Goal: Check status: Check status

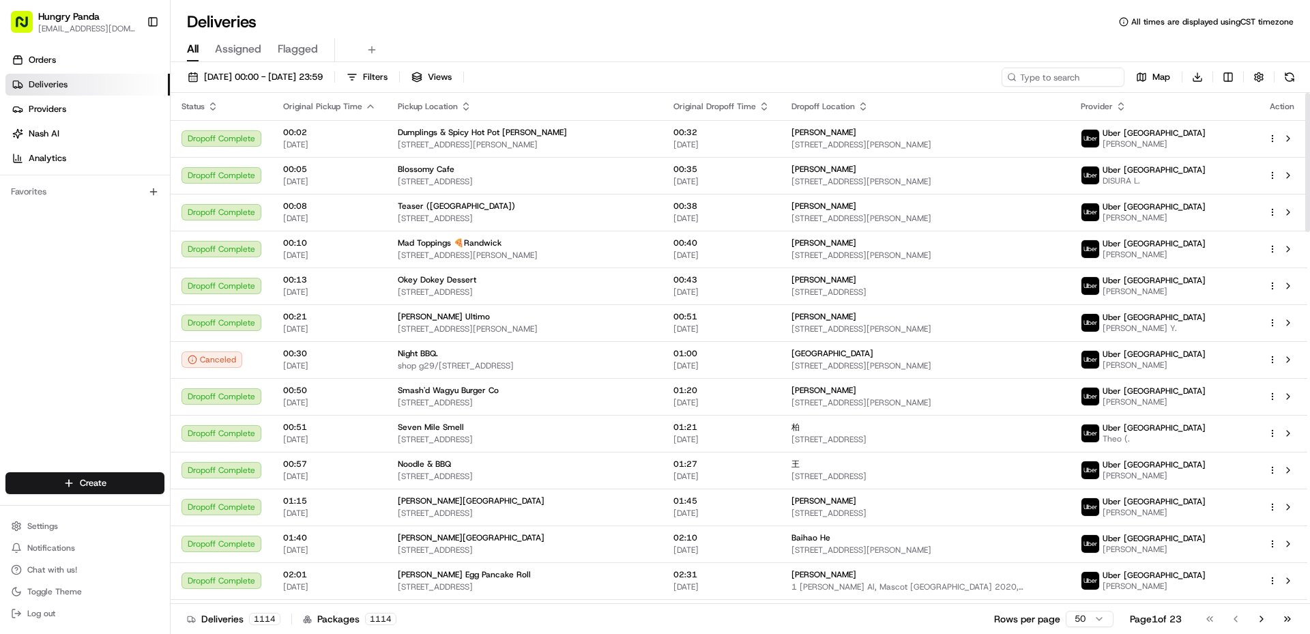
click at [1069, 75] on input at bounding box center [1062, 77] width 123 height 19
type input "1269890105654708941895"
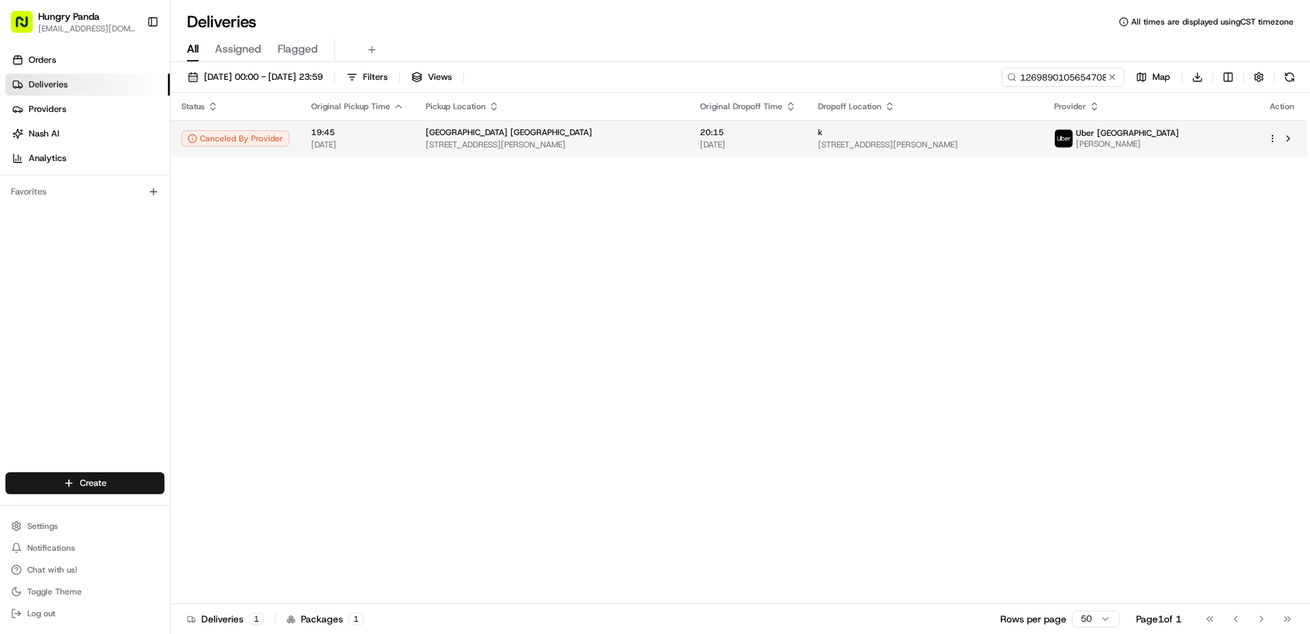
click at [675, 151] on td "[GEOGRAPHIC_DATA] [GEOGRAPHIC_DATA] [STREET_ADDRESS][PERSON_NAME]" at bounding box center [552, 138] width 274 height 37
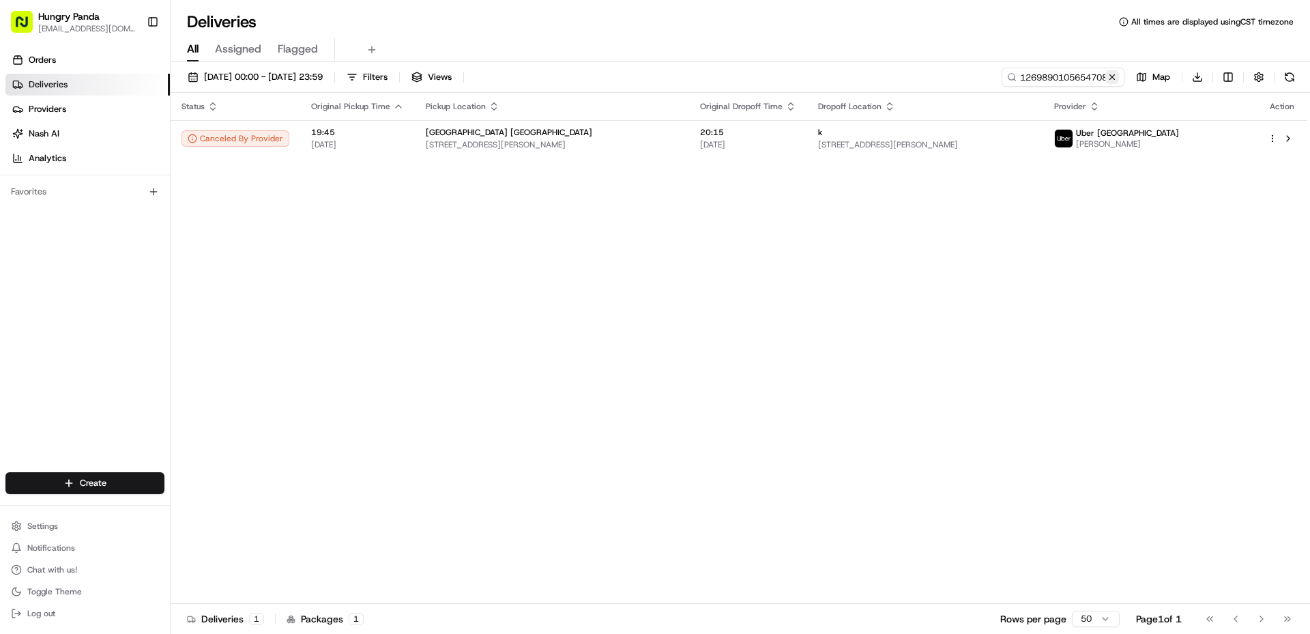
click at [1113, 77] on button at bounding box center [1112, 77] width 14 height 14
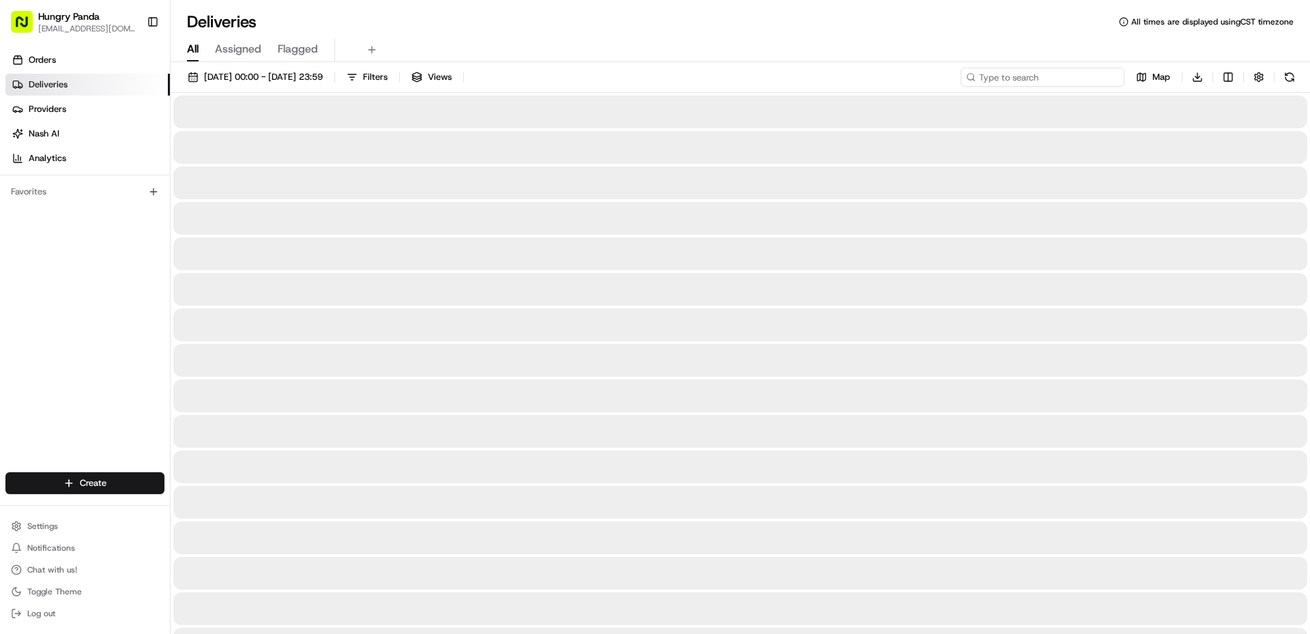
click at [1062, 82] on input at bounding box center [1042, 77] width 164 height 19
paste input "226980525555572696554"
type input "226980525555572696554"
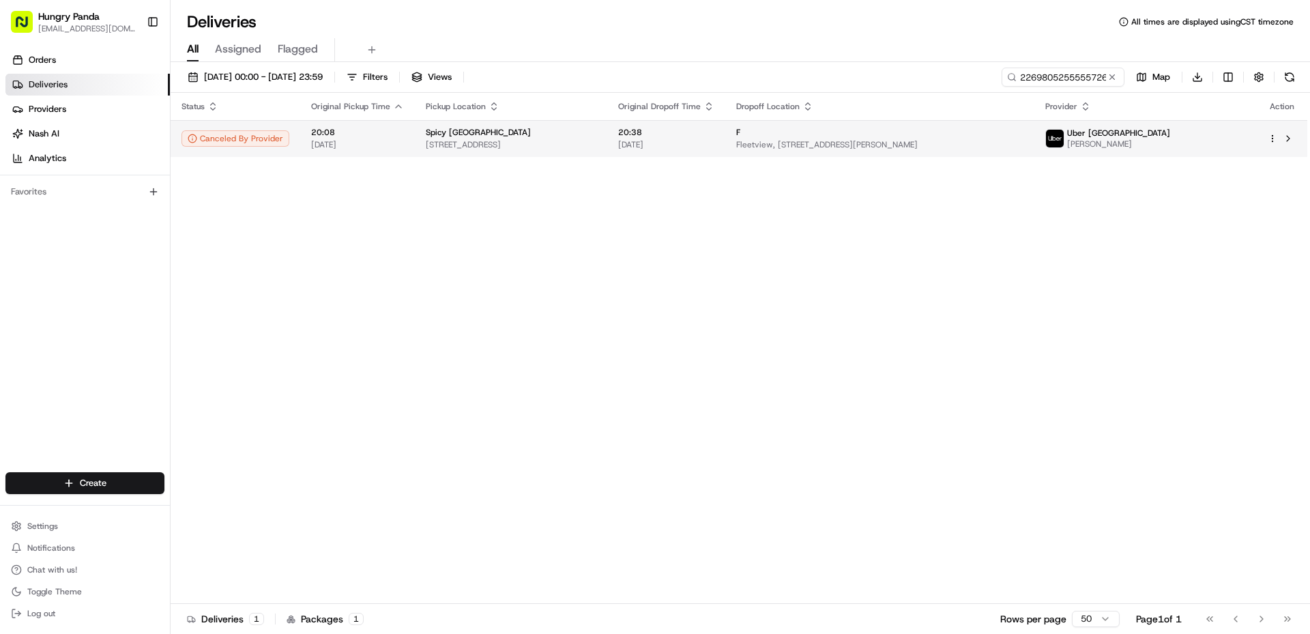
click at [714, 148] on span "[DATE]" at bounding box center [666, 144] width 96 height 11
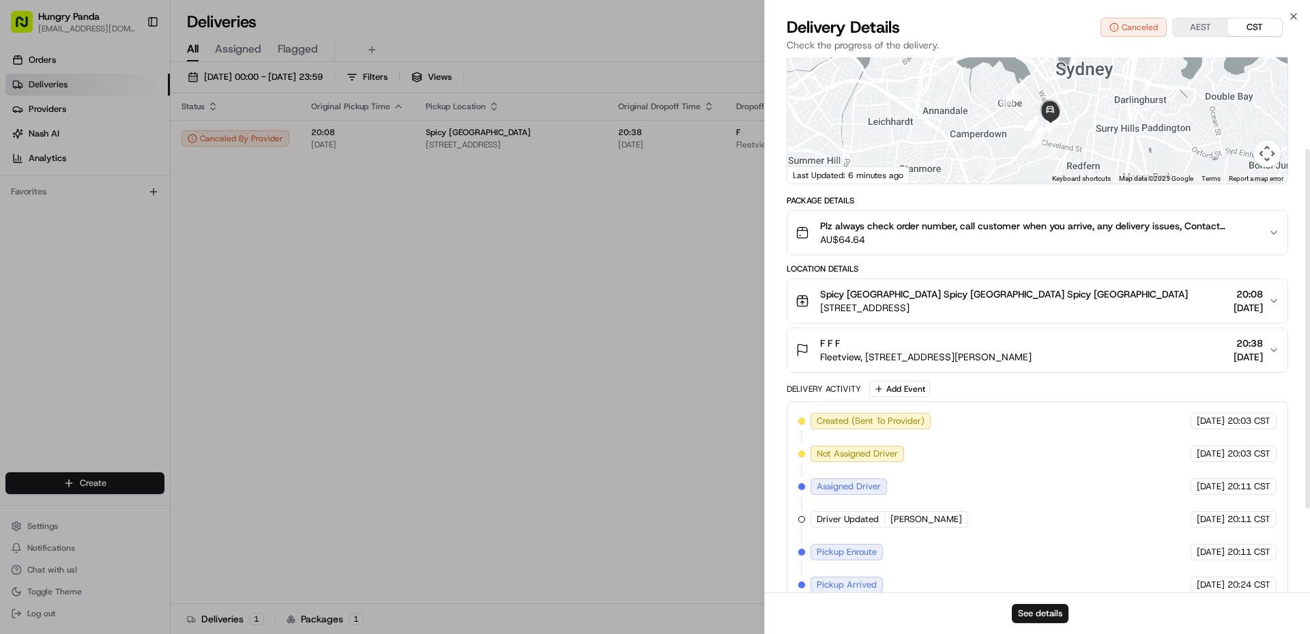
scroll to position [136, 0]
